Goal: Information Seeking & Learning: Learn about a topic

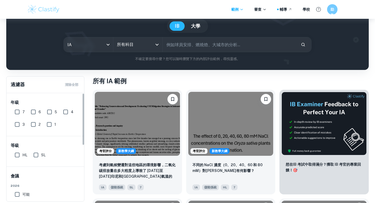
scroll to position [48, 0]
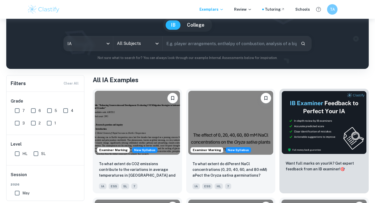
click at [156, 20] on div "[GEOGRAPHIC_DATA]" at bounding box center [187, 25] width 354 height 14
click at [101, 41] on body "We value your privacy We use cookies to enhance your browsing experience, serve…" at bounding box center [187, 71] width 375 height 203
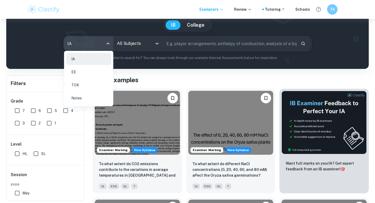
click at [130, 32] on div at bounding box center [187, 101] width 375 height 203
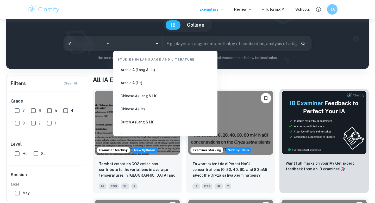
click at [133, 45] on input "All Subjects" at bounding box center [134, 44] width 37 height 10
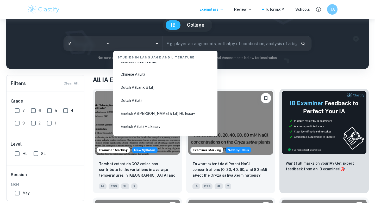
scroll to position [35, 0]
click at [136, 73] on li "Chinese A (Lit)" at bounding box center [165, 74] width 100 height 12
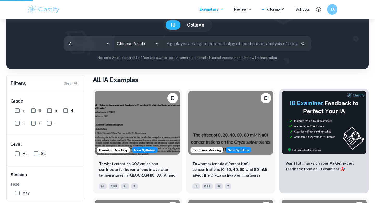
click at [105, 46] on body "We value your privacy We use cookies to enhance your browsing experience, serve…" at bounding box center [187, 71] width 375 height 203
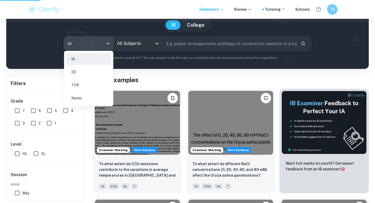
click at [99, 98] on li "Notes" at bounding box center [88, 98] width 45 height 12
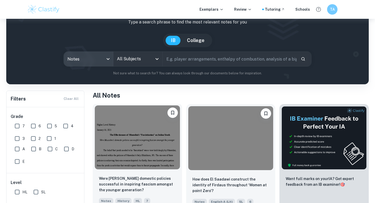
scroll to position [32, 0]
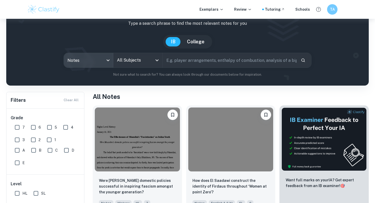
click at [143, 67] on div "All Subjects" at bounding box center [137, 60] width 49 height 15
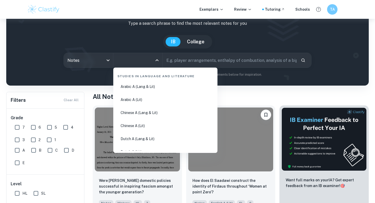
click at [153, 114] on li "Chinese A (Lang & Lit)" at bounding box center [165, 112] width 100 height 12
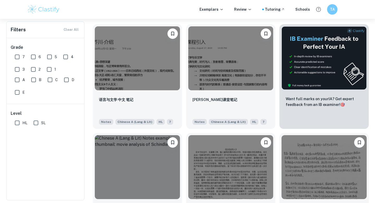
scroll to position [3, 0]
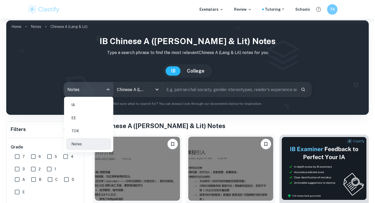
click at [93, 95] on body "We value your privacy We use cookies to enhance your browsing experience, serve…" at bounding box center [187, 117] width 375 height 203
click at [95, 107] on li "IA" at bounding box center [88, 105] width 45 height 12
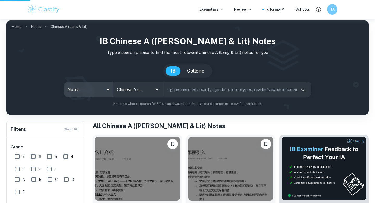
type input "ia"
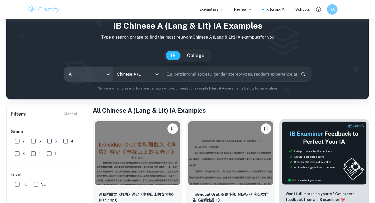
scroll to position [39, 0]
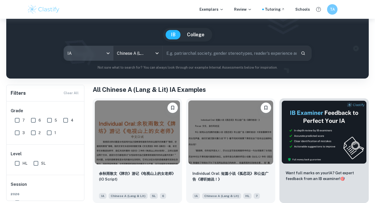
click at [102, 58] on body "We value your privacy We use cookies to enhance your browsing experience, serve…" at bounding box center [187, 81] width 375 height 203
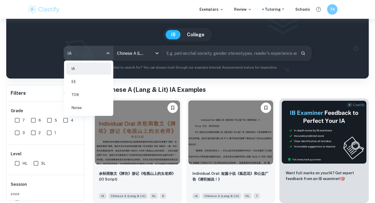
click at [128, 33] on div at bounding box center [187, 101] width 375 height 203
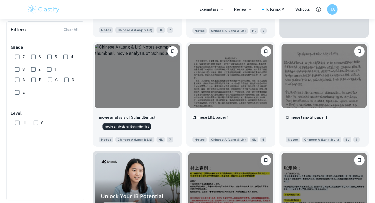
scroll to position [208, 0]
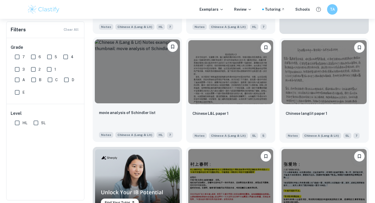
click at [154, 90] on img at bounding box center [137, 71] width 85 height 64
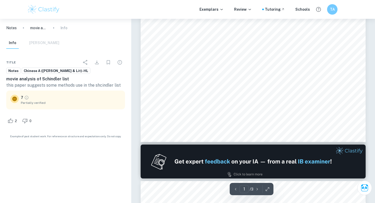
type input "2"
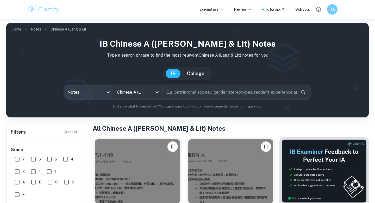
click at [103, 91] on body "We value your privacy We use cookies to enhance your browsing experience, serve…" at bounding box center [187, 120] width 375 height 203
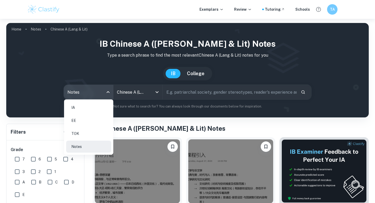
click at [131, 93] on div at bounding box center [187, 101] width 375 height 203
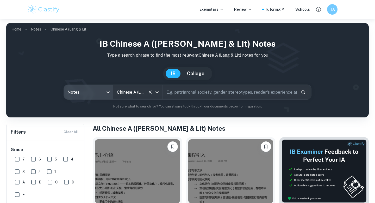
click at [136, 93] on input "Chinese A (Lang & Lit)" at bounding box center [131, 92] width 30 height 10
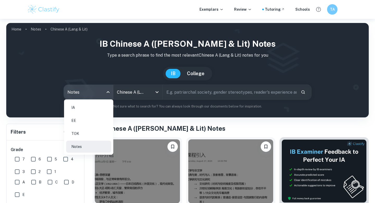
click at [99, 97] on body "We value your privacy We use cookies to enhance your browsing experience, serve…" at bounding box center [187, 120] width 375 height 203
click at [53, 98] on div at bounding box center [187, 101] width 375 height 203
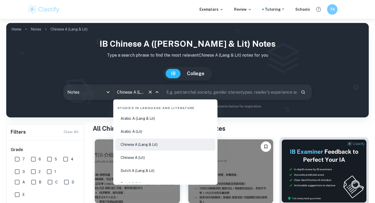
click at [128, 92] on input "Chinese A (Lang & Lit)" at bounding box center [131, 92] width 30 height 10
click at [94, 96] on body "We value your privacy We use cookies to enhance your browsing experience, serve…" at bounding box center [187, 120] width 375 height 203
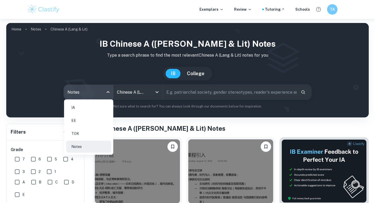
click at [97, 136] on li "TOK" at bounding box center [88, 133] width 45 height 12
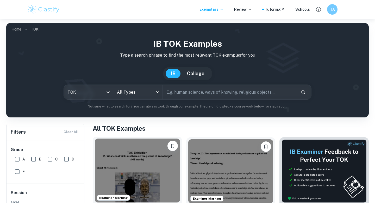
scroll to position [54, 0]
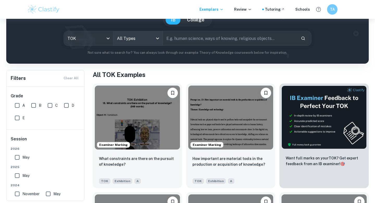
click at [152, 38] on body "We value your privacy We use cookies to enhance your browsing experience, serve…" at bounding box center [187, 66] width 375 height 203
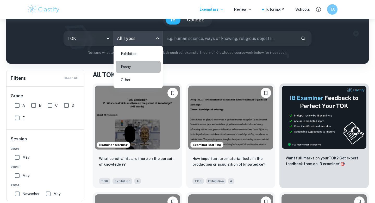
click at [150, 64] on li "Essay" at bounding box center [138, 67] width 45 height 12
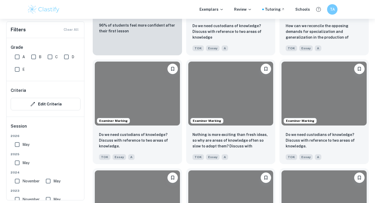
scroll to position [497, 0]
